Goal: Task Accomplishment & Management: Use online tool/utility

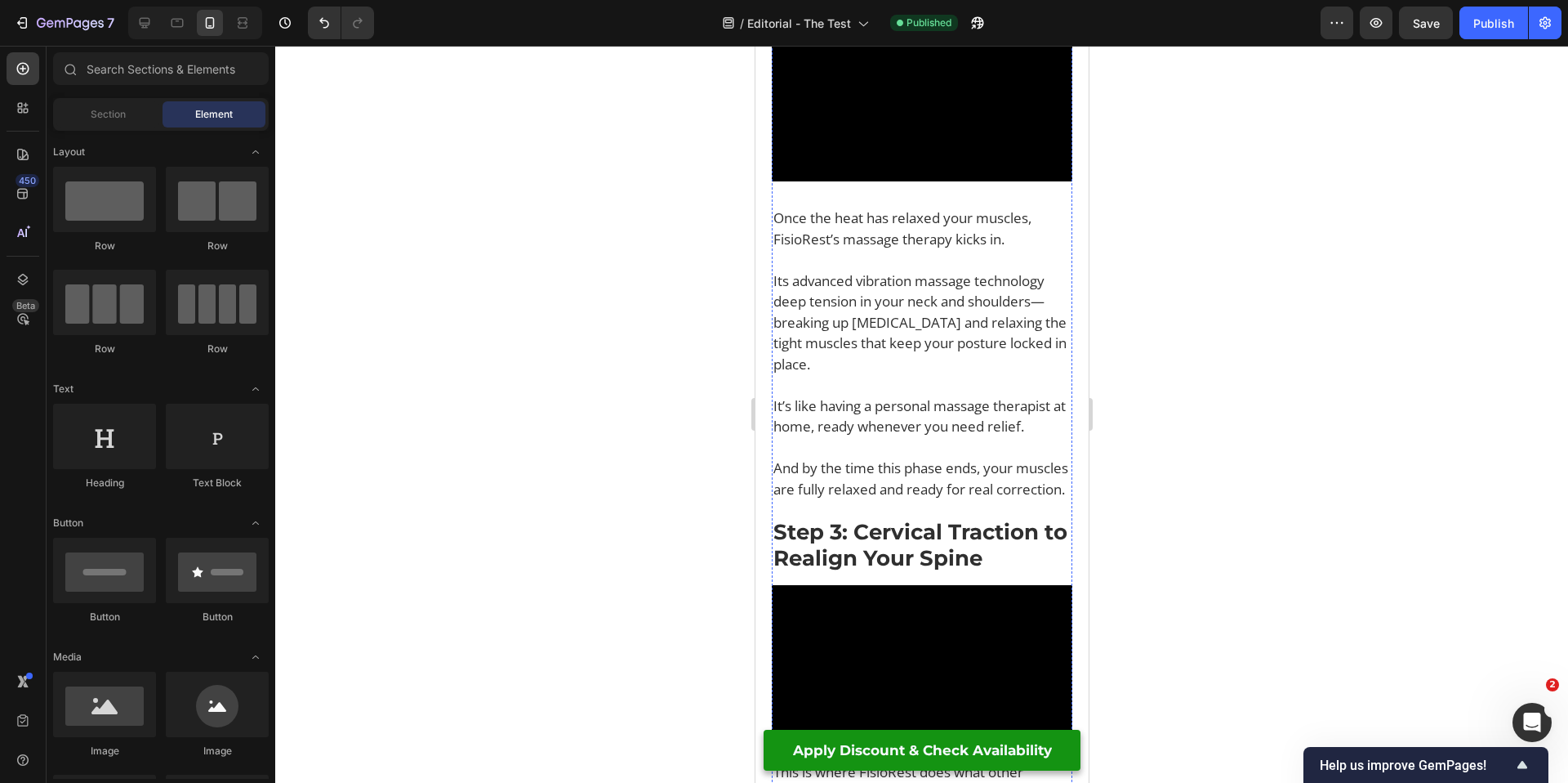
scroll to position [4131, 0]
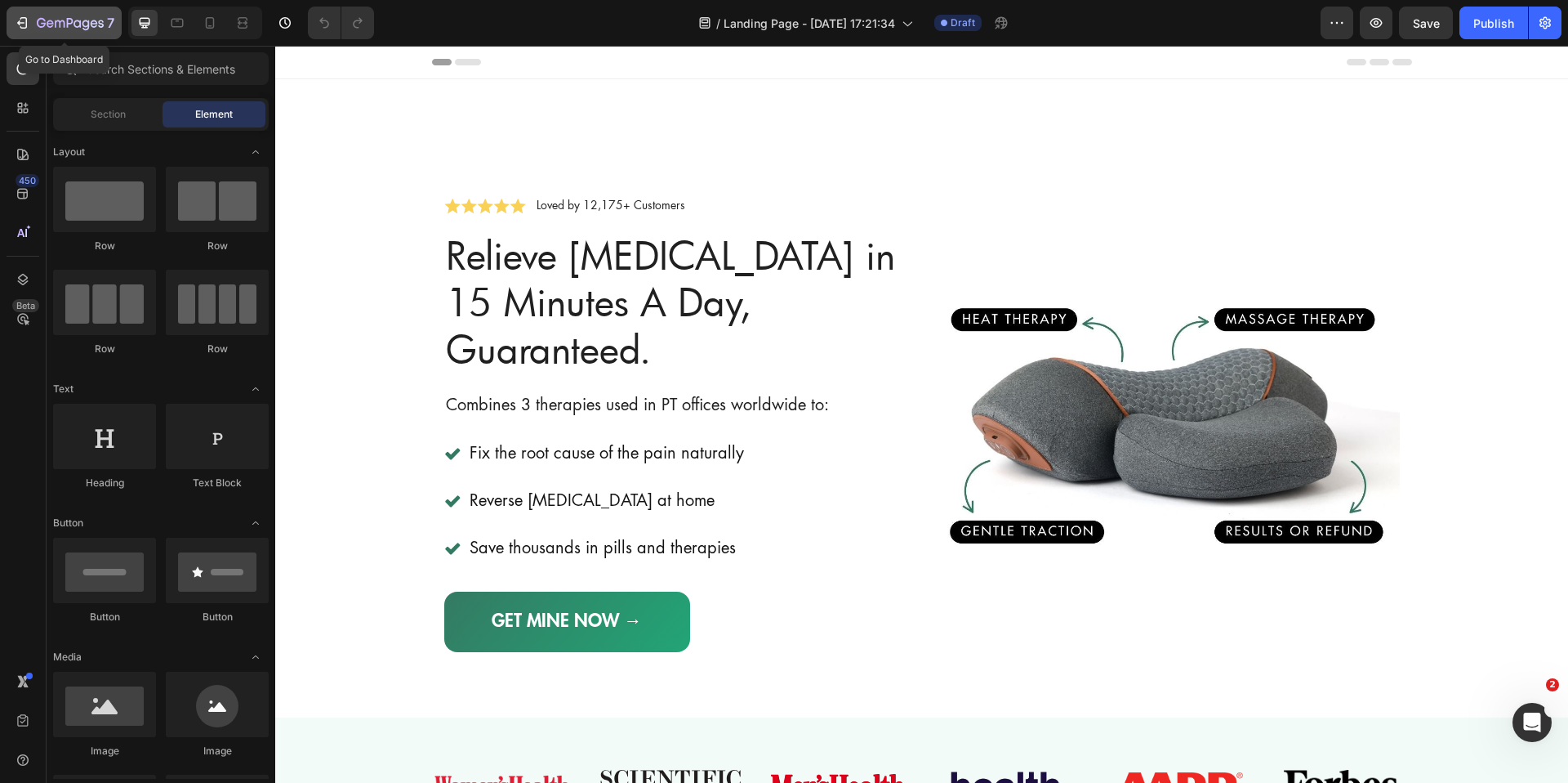
click at [24, 30] on icon "button" at bounding box center [22, 23] width 17 height 17
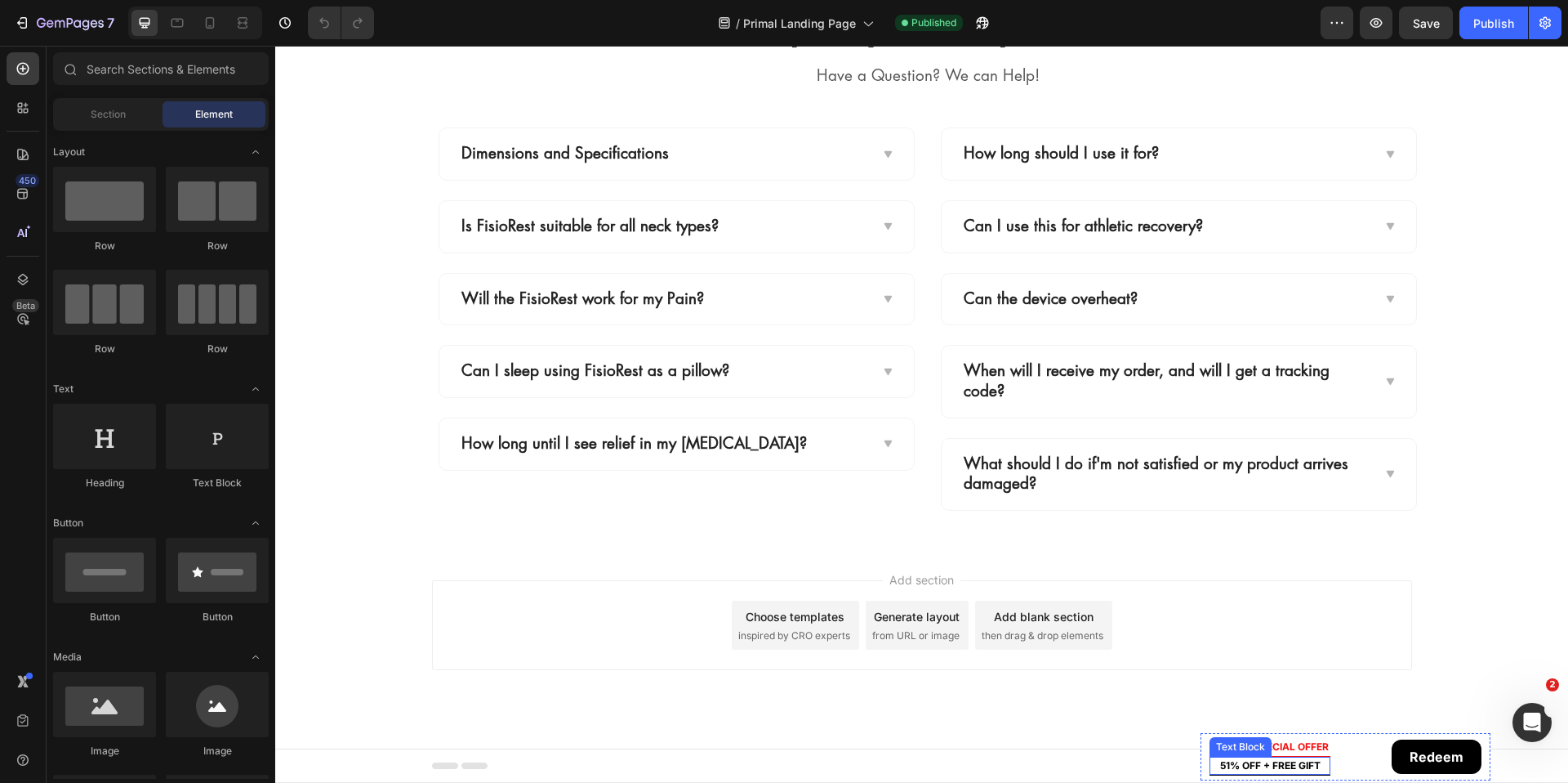
scroll to position [10565, 0]
click at [1270, 746] on p "Summer SPECIAL OFFER" at bounding box center [1270, 746] width 118 height 15
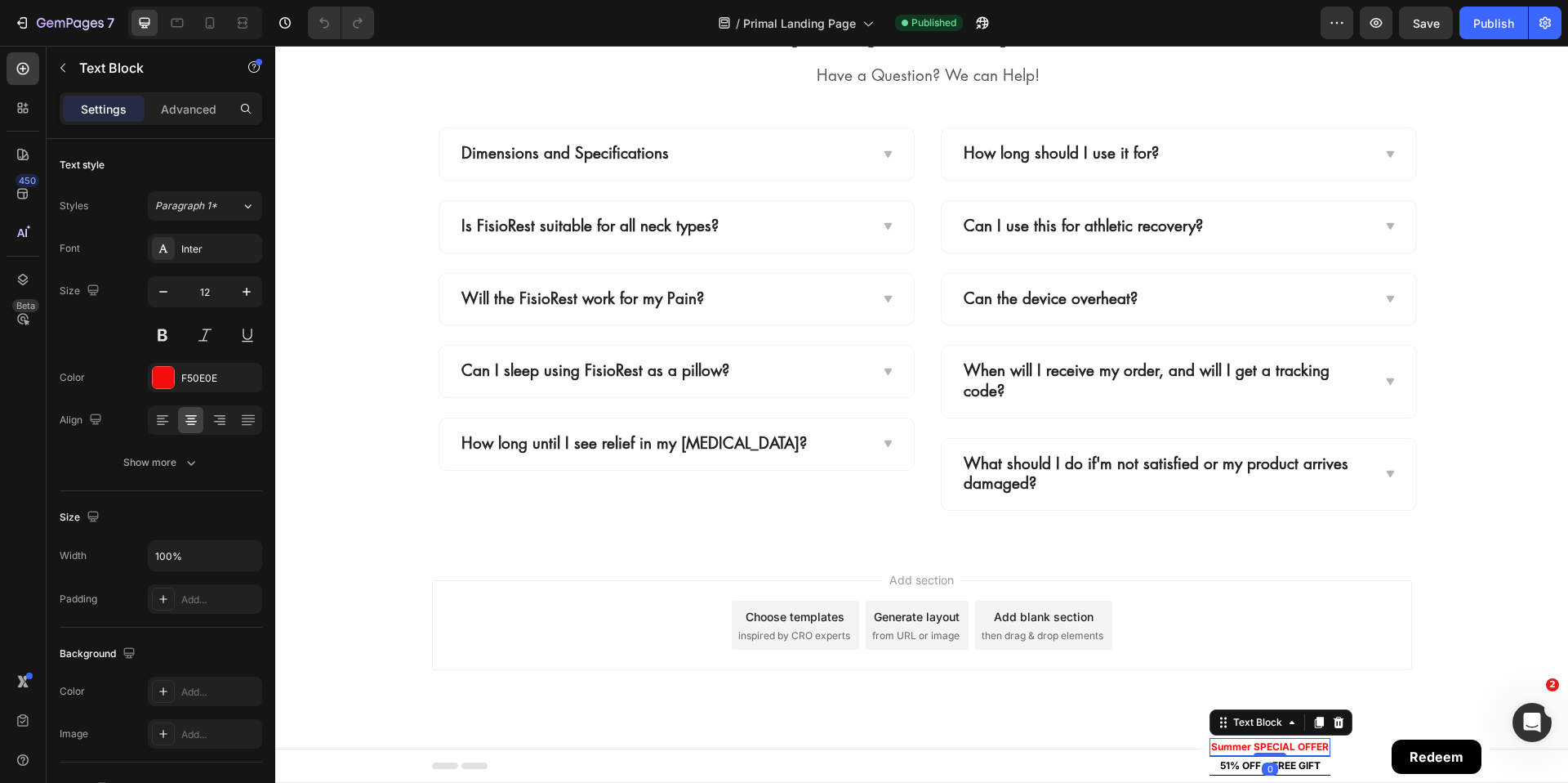
click at [1228, 745] on p "Summer SPECIAL OFFER" at bounding box center [1270, 746] width 118 height 15
click at [1243, 746] on p "Summer SPECIAL OFFER" at bounding box center [1270, 746] width 118 height 15
click at [1228, 746] on p "Summer SPECIAL OFFER" at bounding box center [1270, 746] width 118 height 15
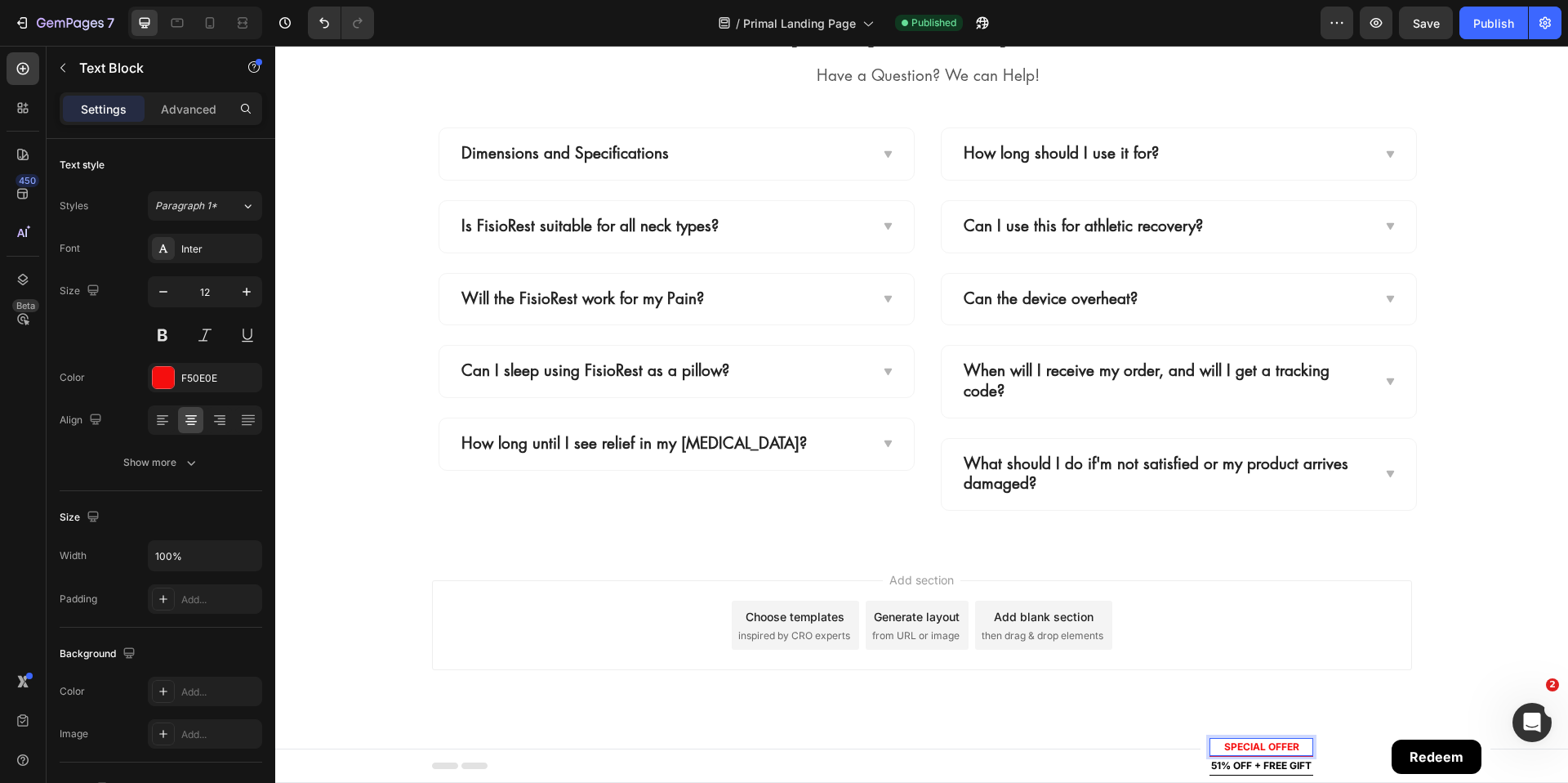
click at [1215, 747] on p "SPECIAL OFFER" at bounding box center [1262, 746] width 101 height 15
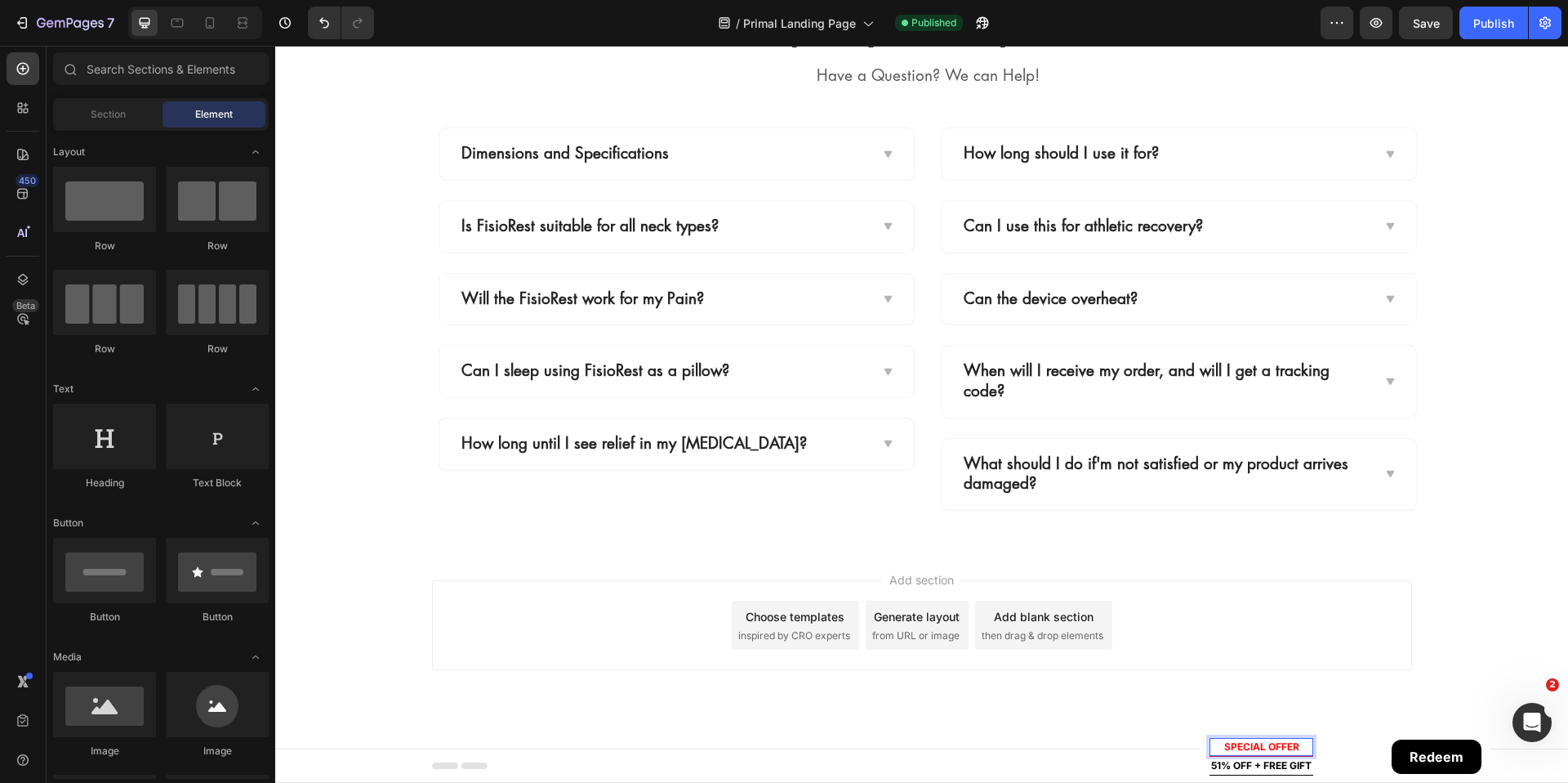
click at [1295, 696] on div "Add section Choose templates inspired by CRO experts Generate layout from URL o…" at bounding box center [922, 648] width 1293 height 201
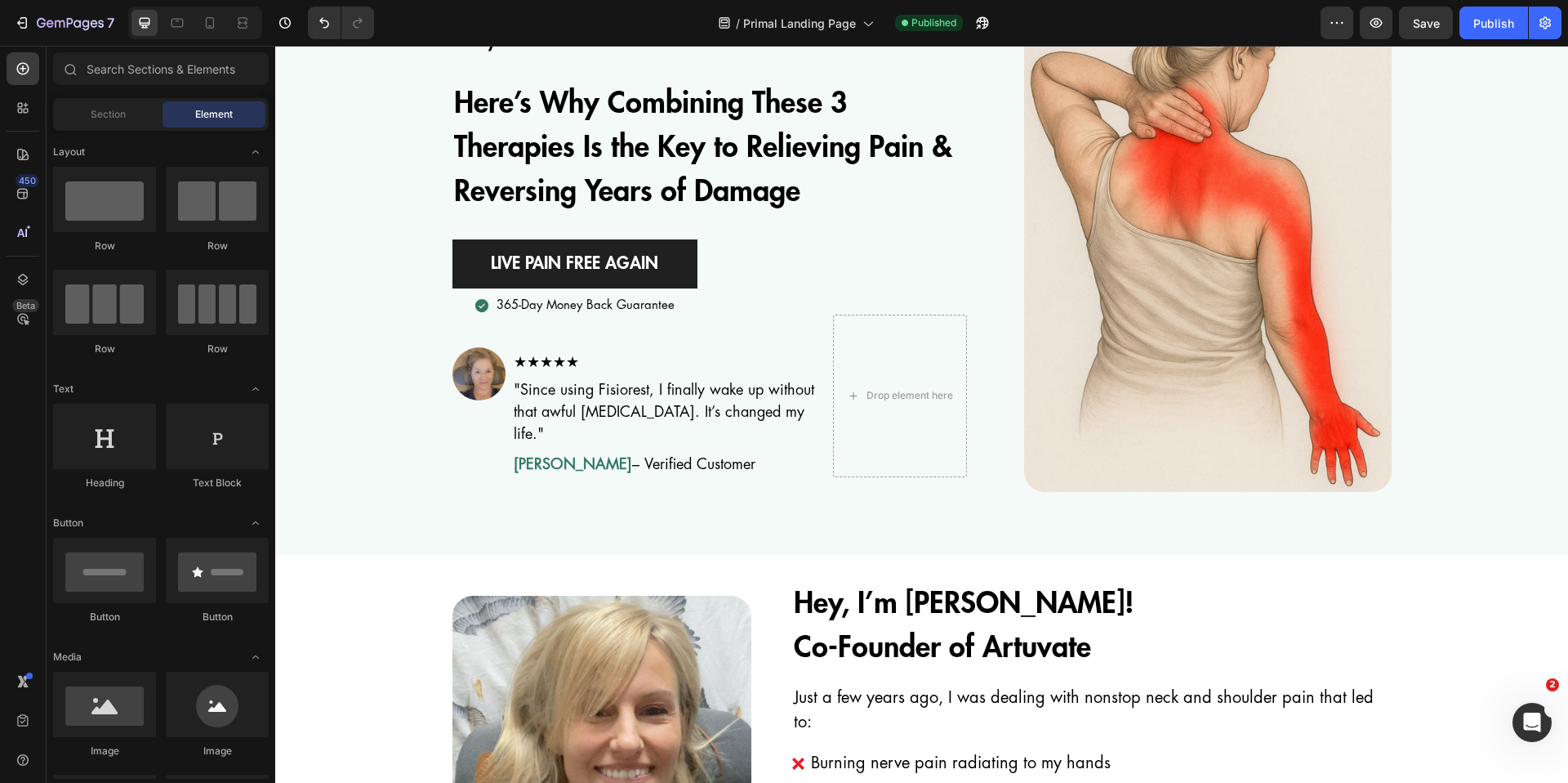
scroll to position [0, 0]
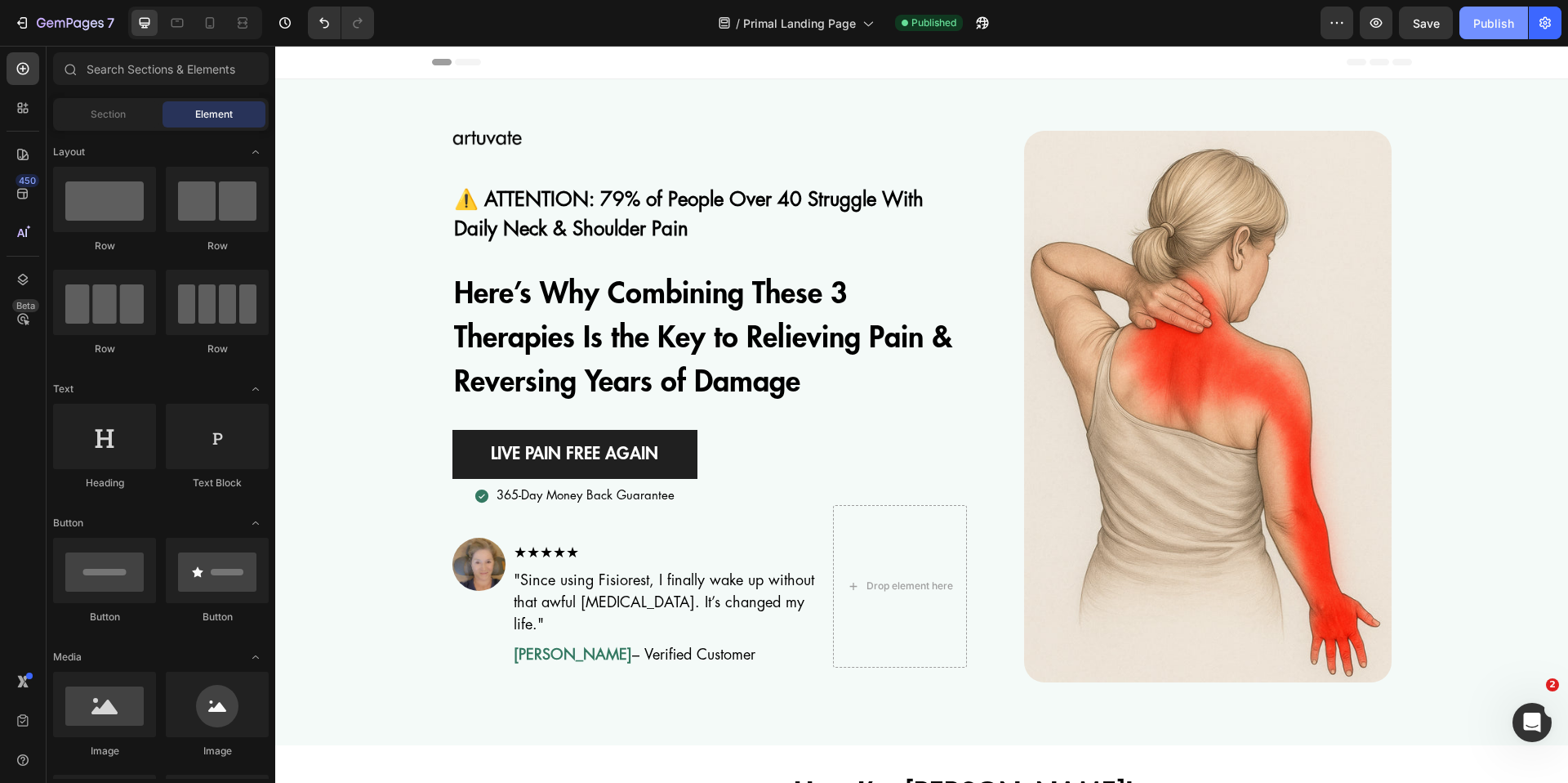
click at [1495, 25] on div "Publish" at bounding box center [1494, 23] width 41 height 17
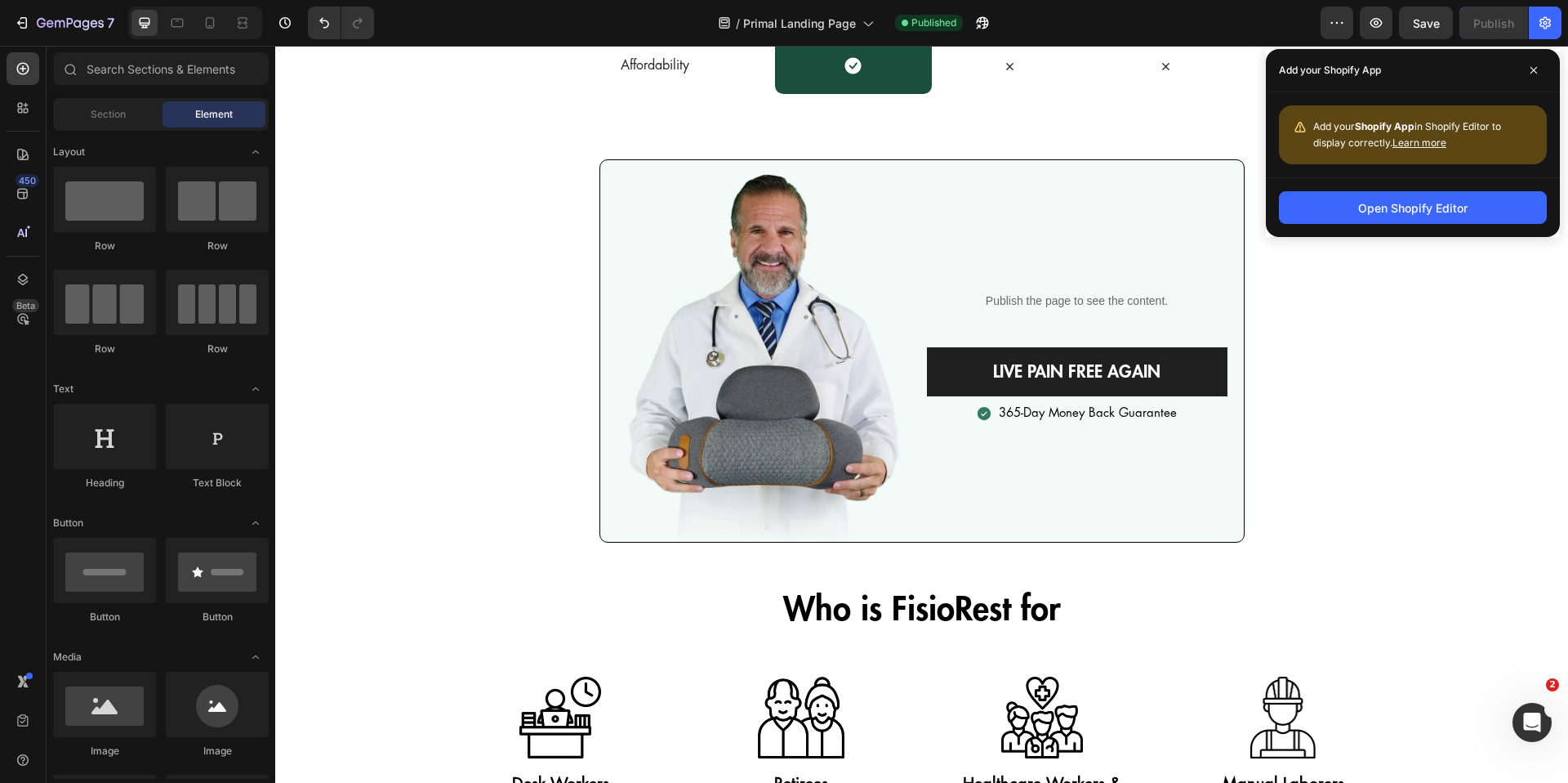
scroll to position [8195, 0]
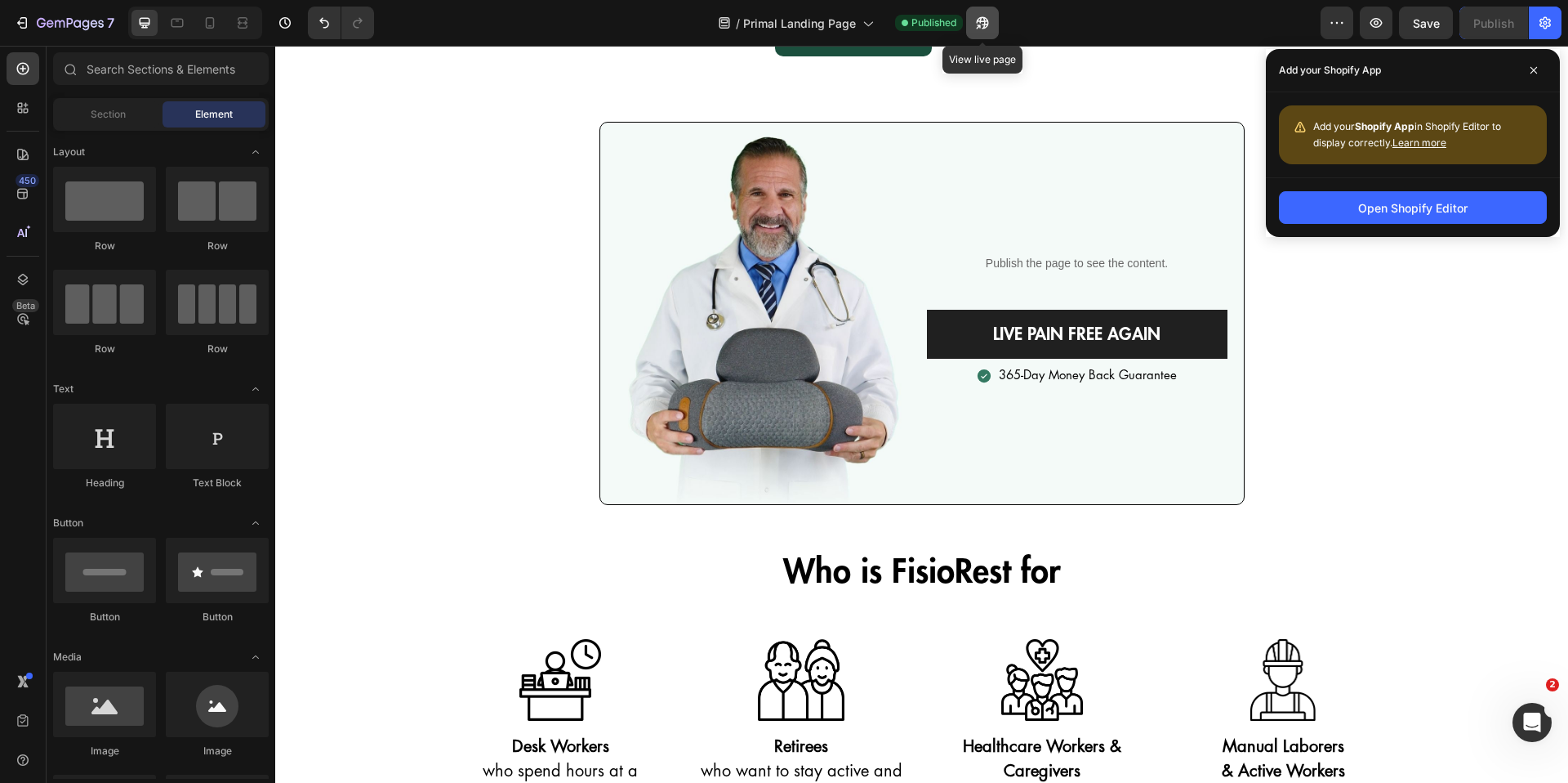
click at [990, 20] on icon "button" at bounding box center [982, 23] width 17 height 17
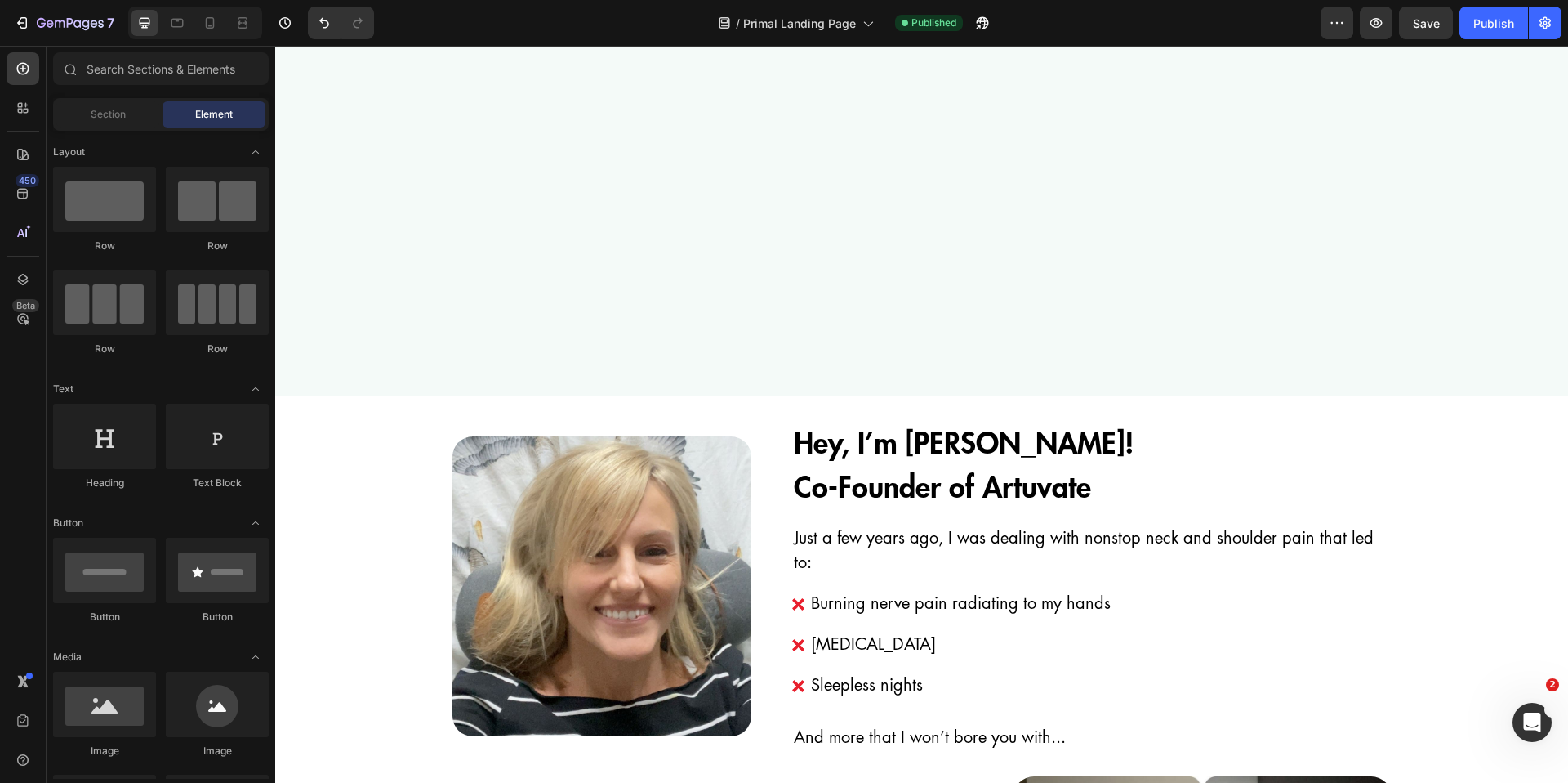
scroll to position [0, 0]
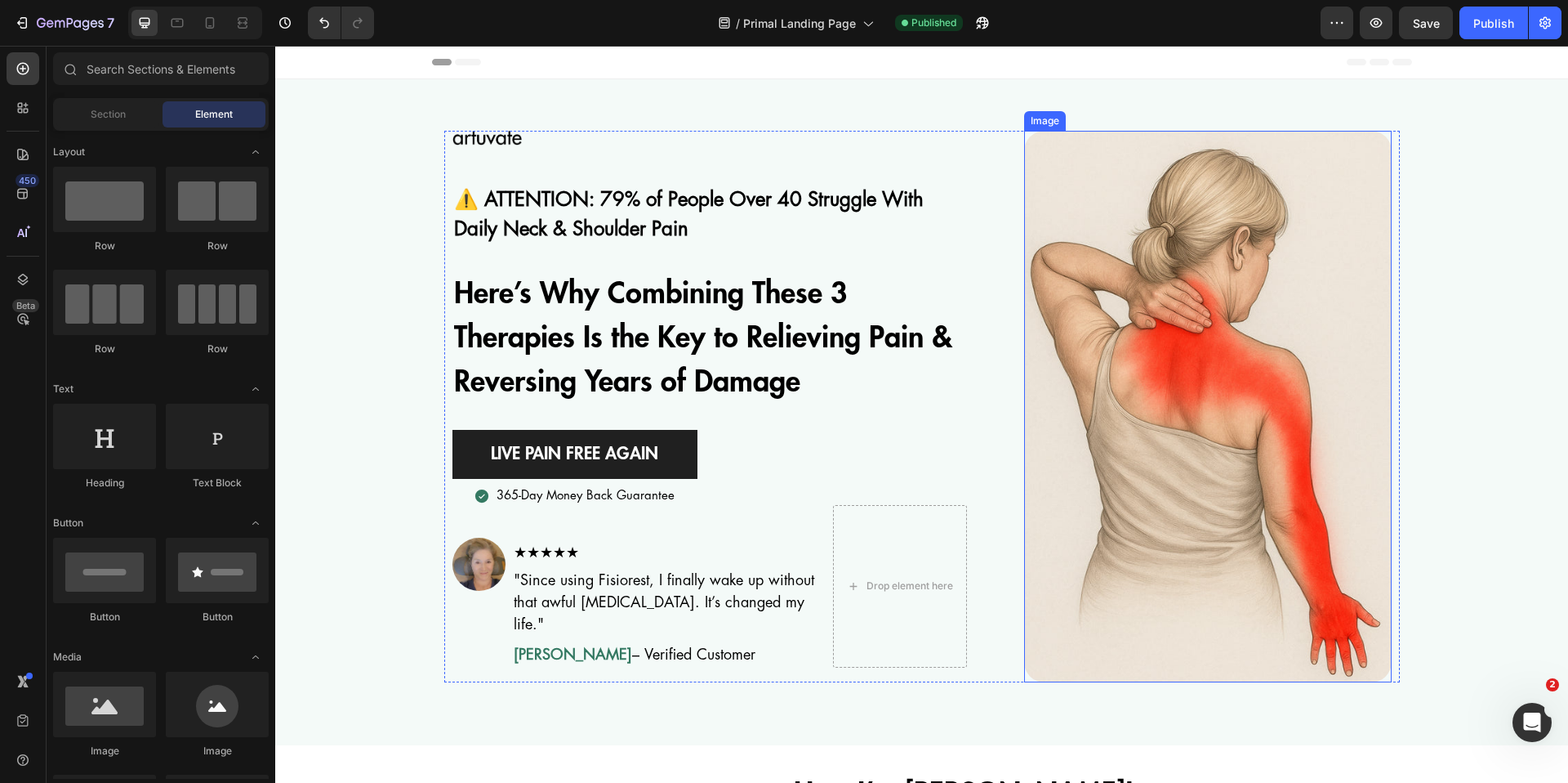
click at [1152, 329] on img at bounding box center [1208, 406] width 368 height 552
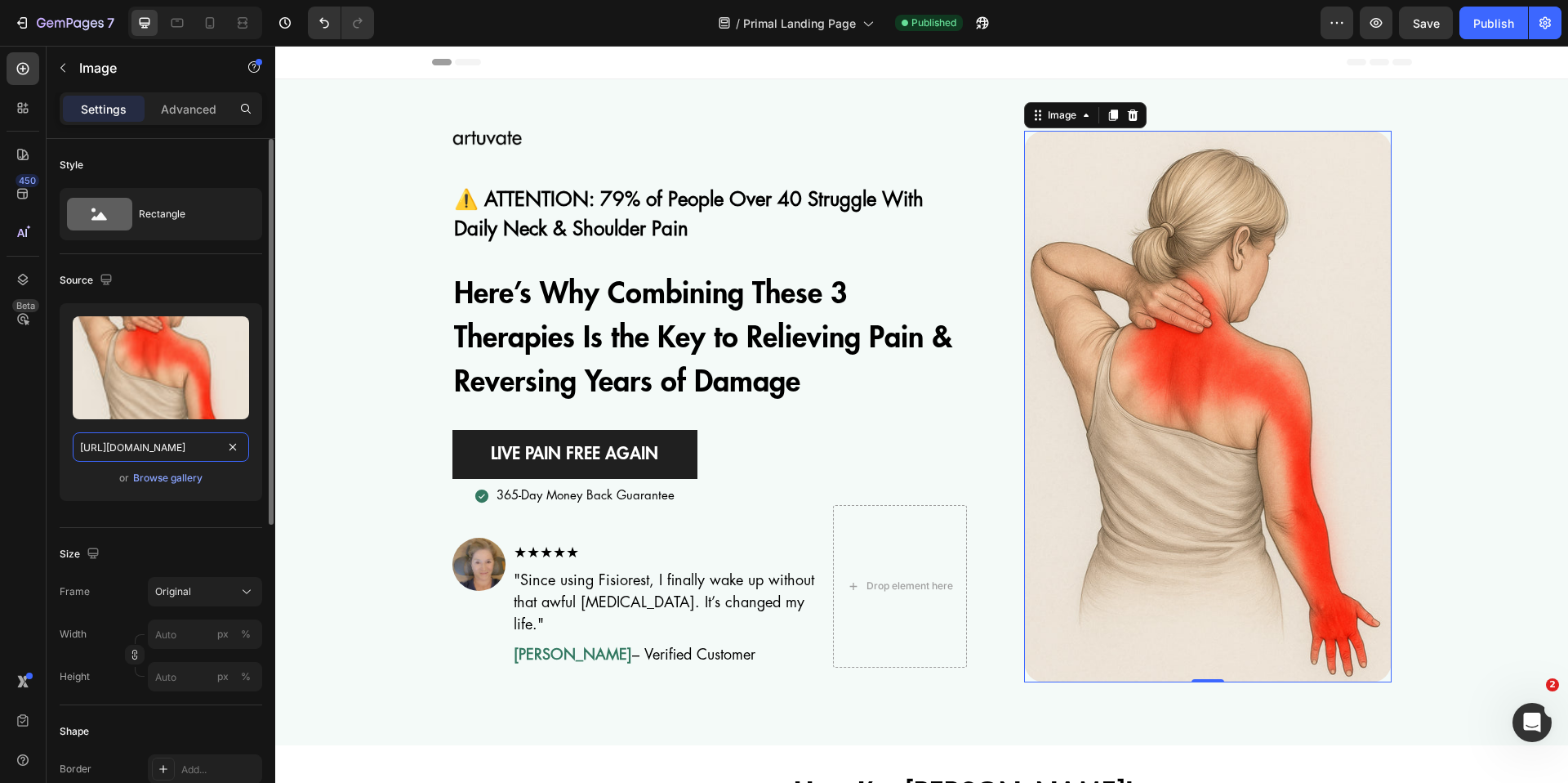
drag, startPoint x: 193, startPoint y: 442, endPoint x: 183, endPoint y: 446, distance: 10.8
click at [183, 446] on input "https://cdn.shopify.com/s/files/1/0820/7666/4155/files/gempages_540606567129547…" at bounding box center [161, 447] width 177 height 30
drag, startPoint x: 429, startPoint y: 490, endPoint x: 295, endPoint y: 446, distance: 141.0
click at [185, 453] on input "https://cdn.shopify.com/s/files/1/0820/7666/4155/files/gempages_540606567129547…" at bounding box center [161, 447] width 177 height 30
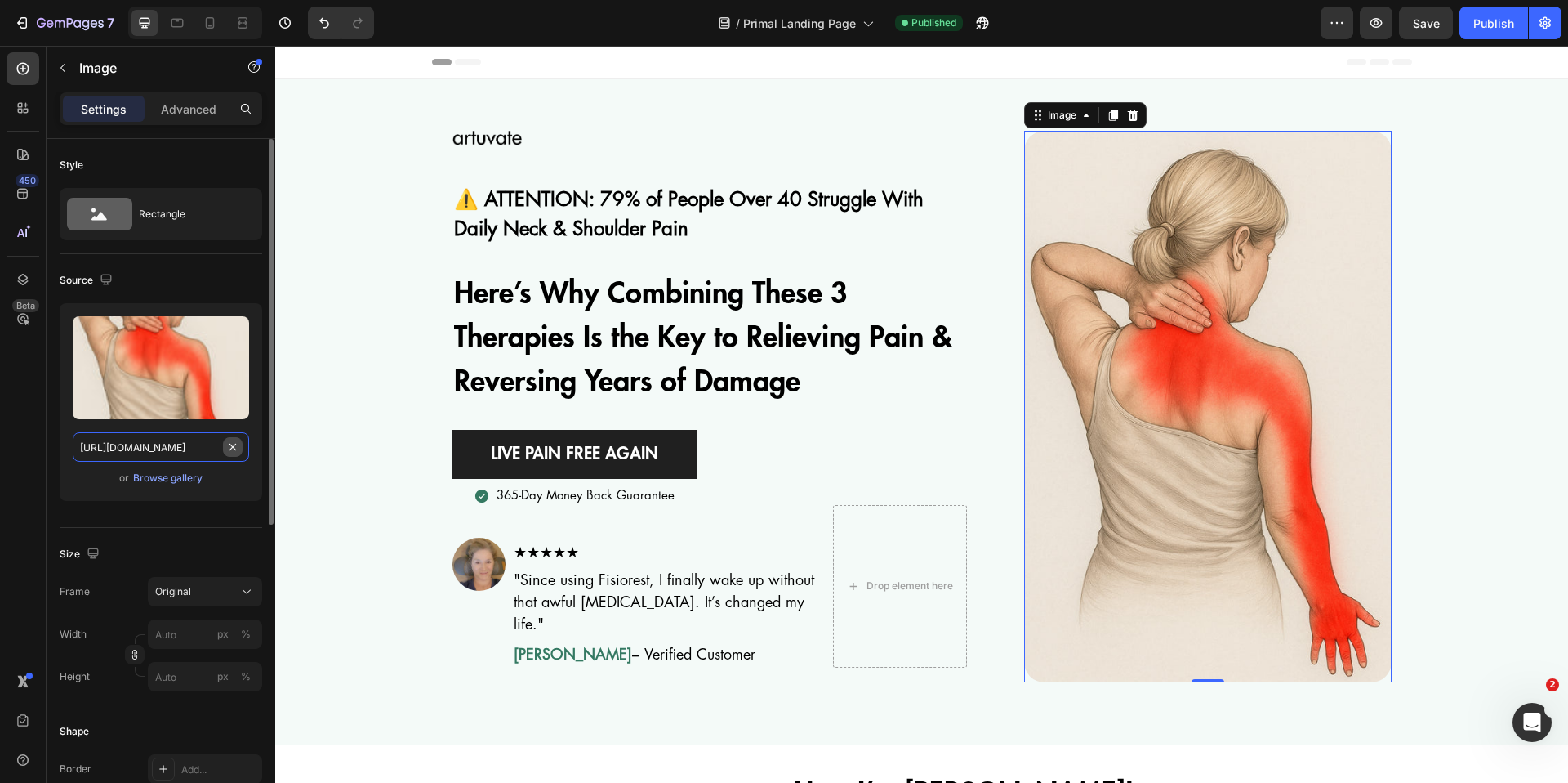
drag, startPoint x: 189, startPoint y: 447, endPoint x: 228, endPoint y: 446, distance: 39.0
click at [228, 446] on div "https://cdn.shopify.com/s/files/1/0820/7666/4155/files/gempages_540606567129547…" at bounding box center [161, 447] width 177 height 30
click at [1464, 229] on div "Image ⚠️ ATTENTION: 79% of People Over 40 Struggle With Daily Neck & Shoulder P…" at bounding box center [922, 406] width 1293 height 552
